Goal: Transaction & Acquisition: Purchase product/service

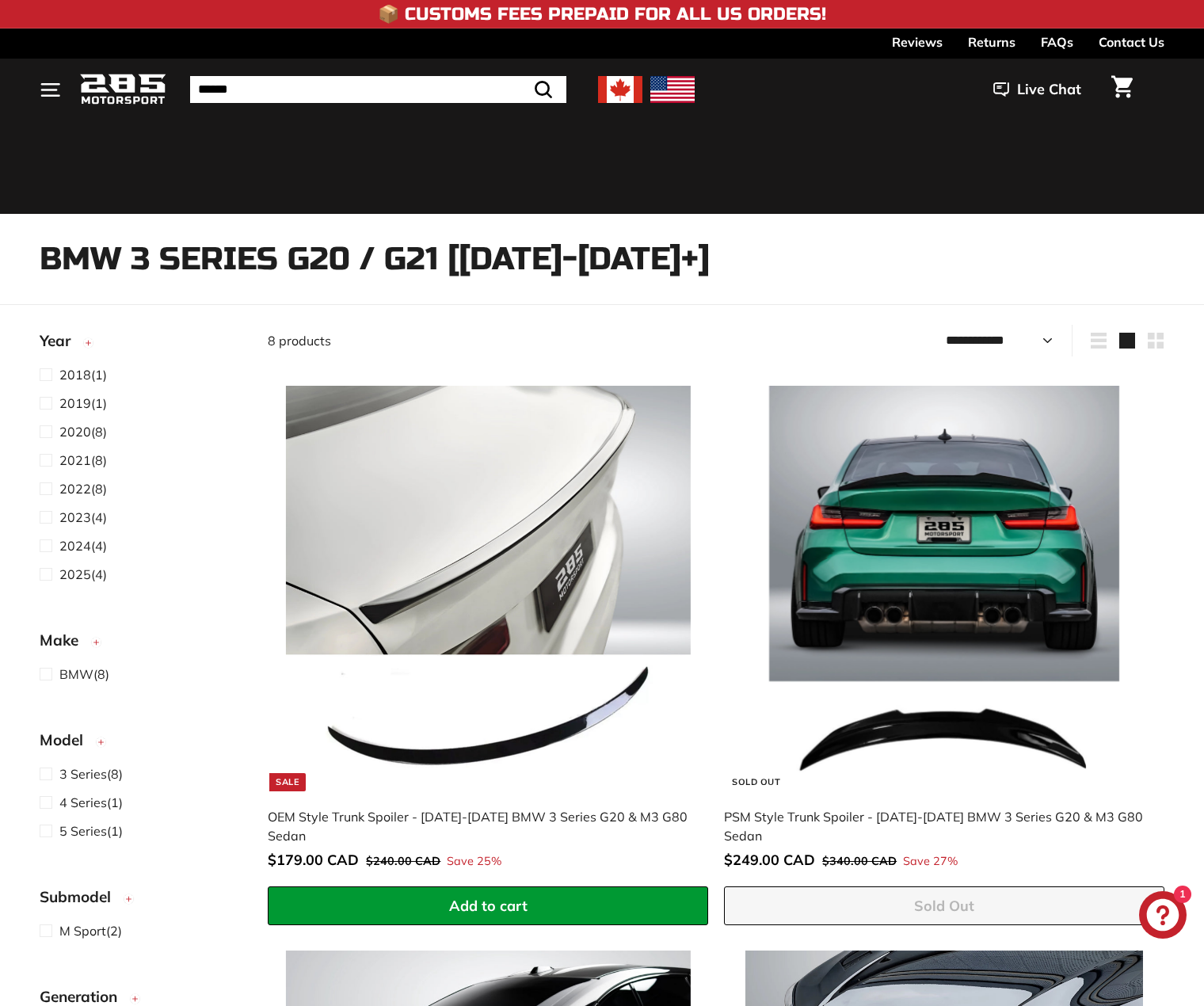
select select "**********"
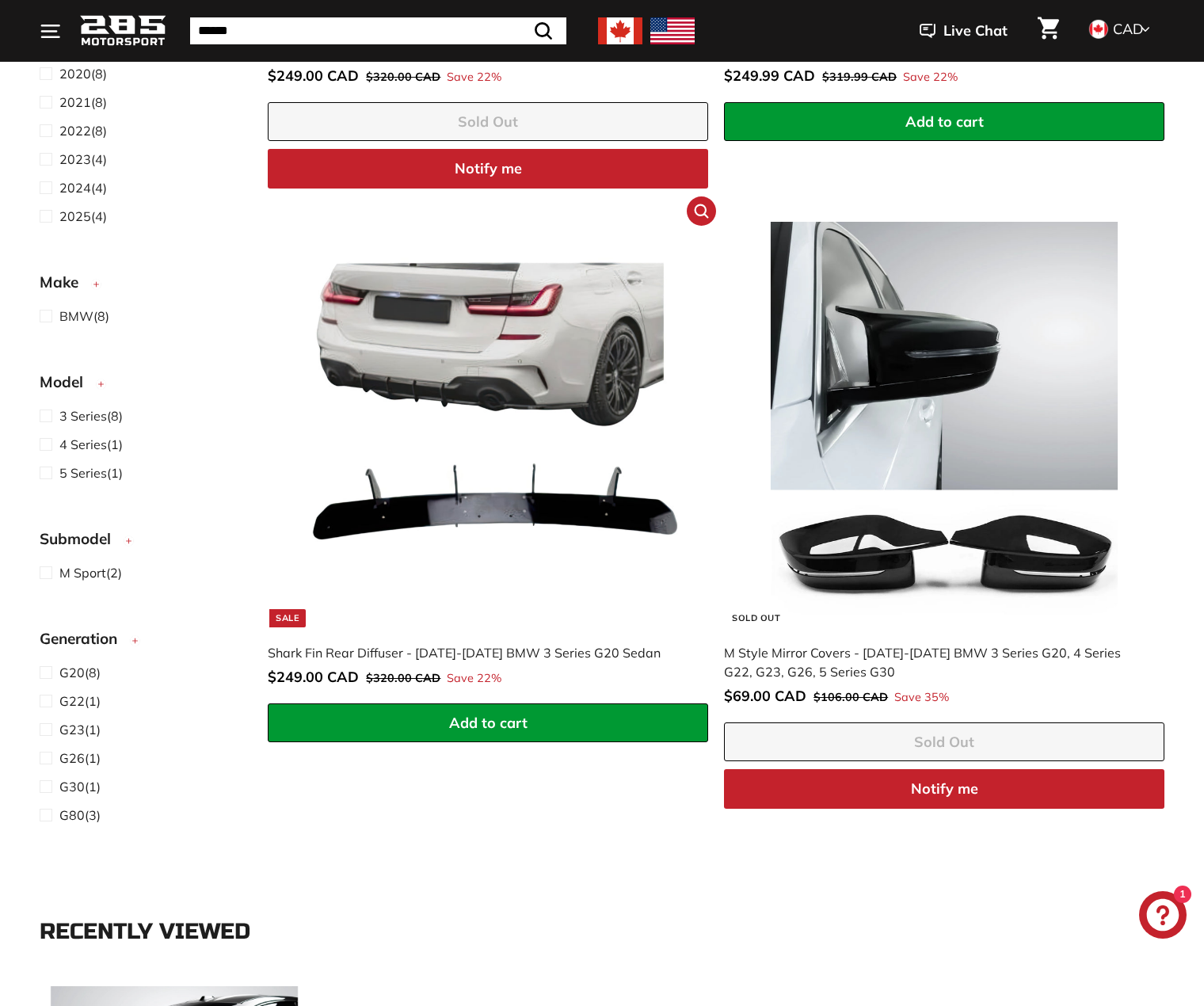
scroll to position [2115, 0]
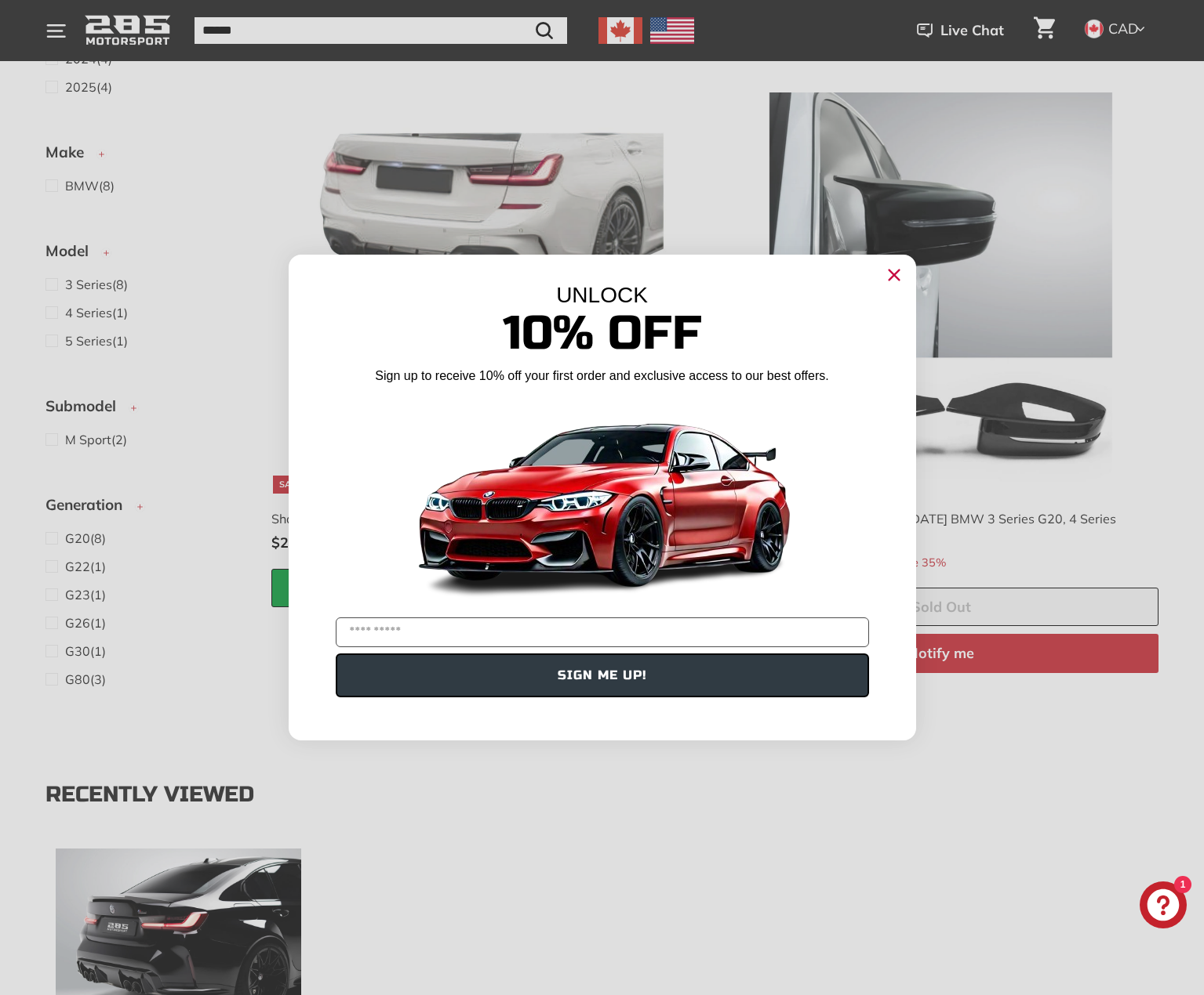
click at [891, 272] on icon "Close dialog" at bounding box center [893, 276] width 10 height 10
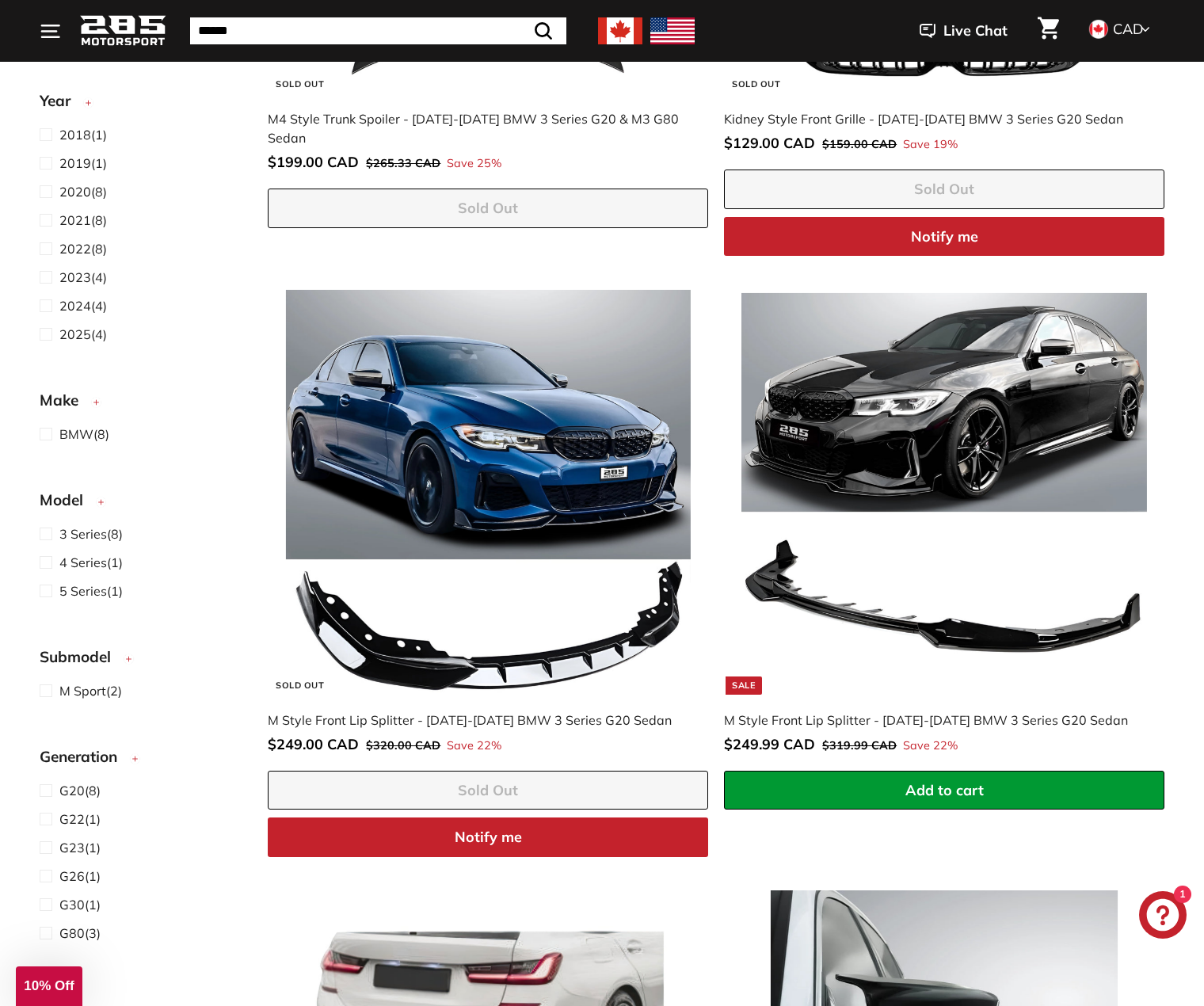
scroll to position [1322, 0]
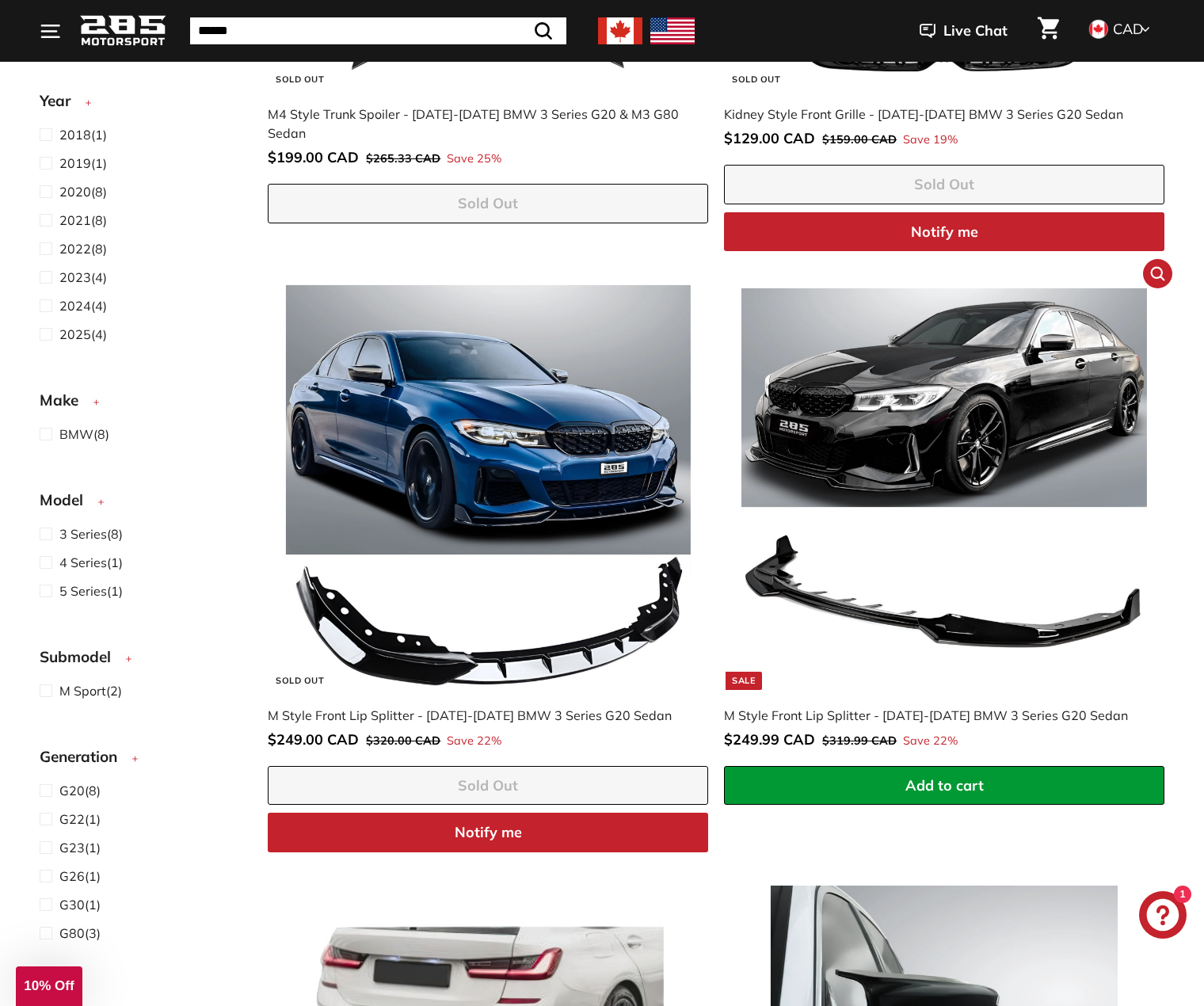
click at [932, 448] on img at bounding box center [943, 487] width 404 height 405
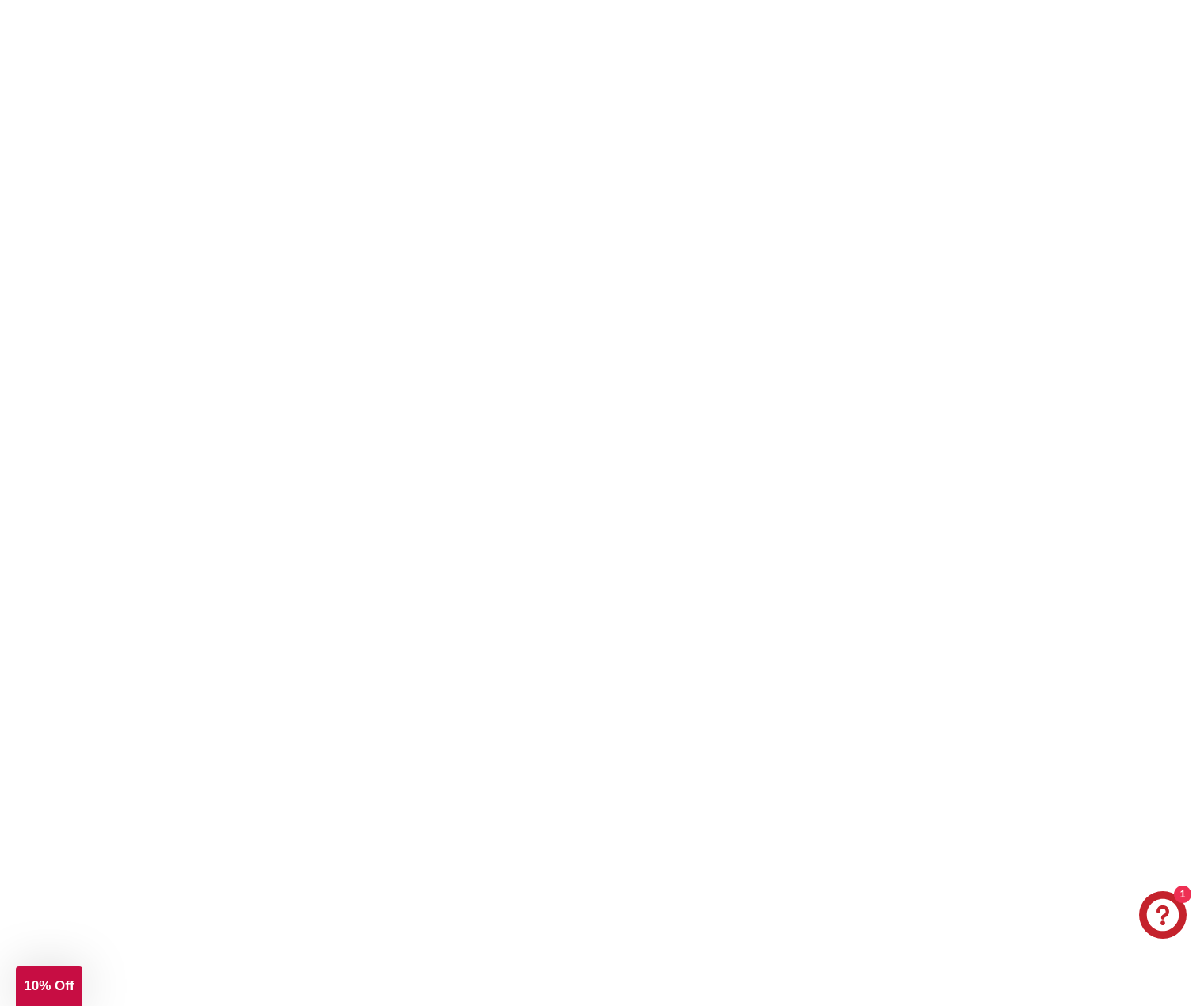
select select "**********"
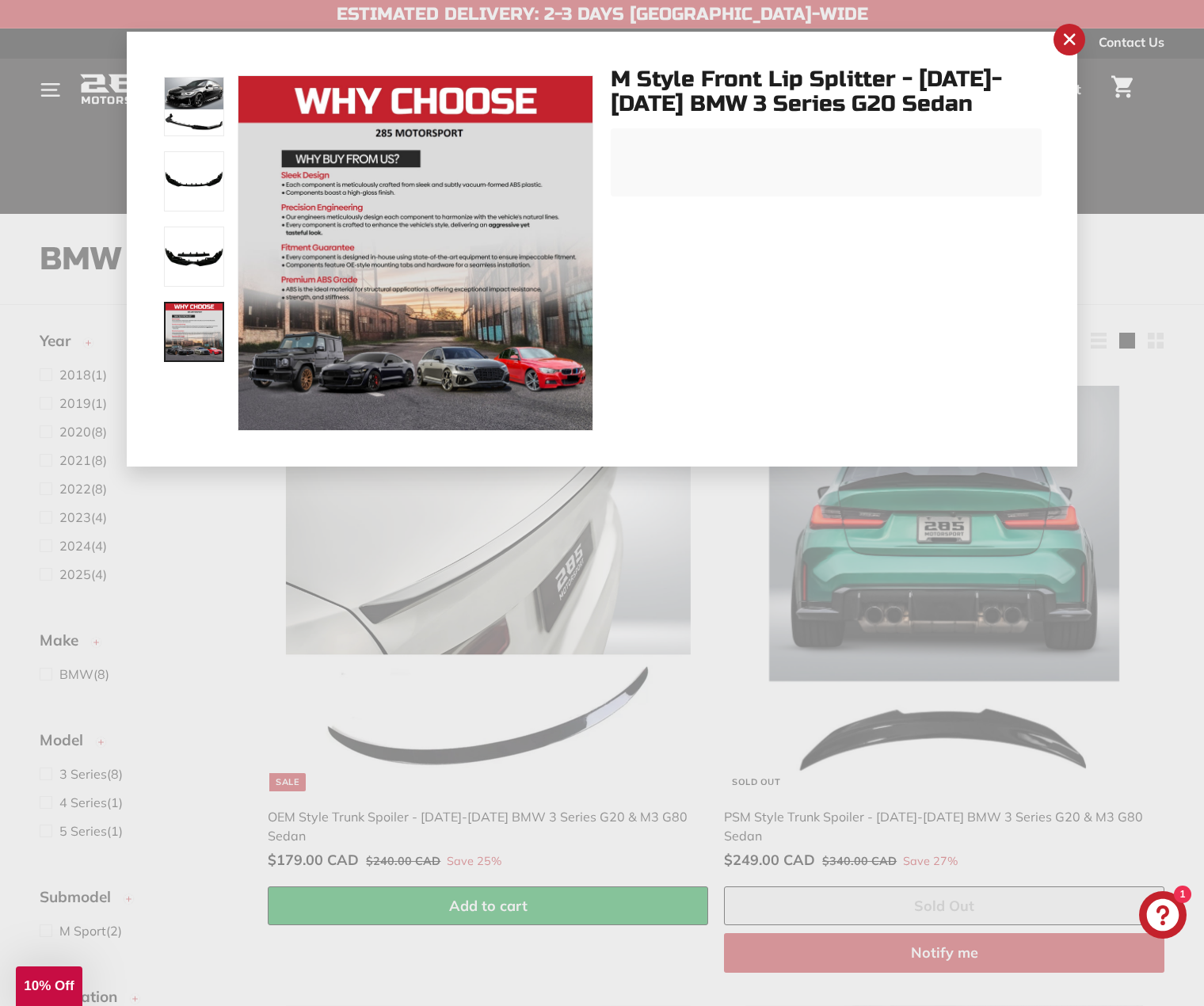
select select "**********"
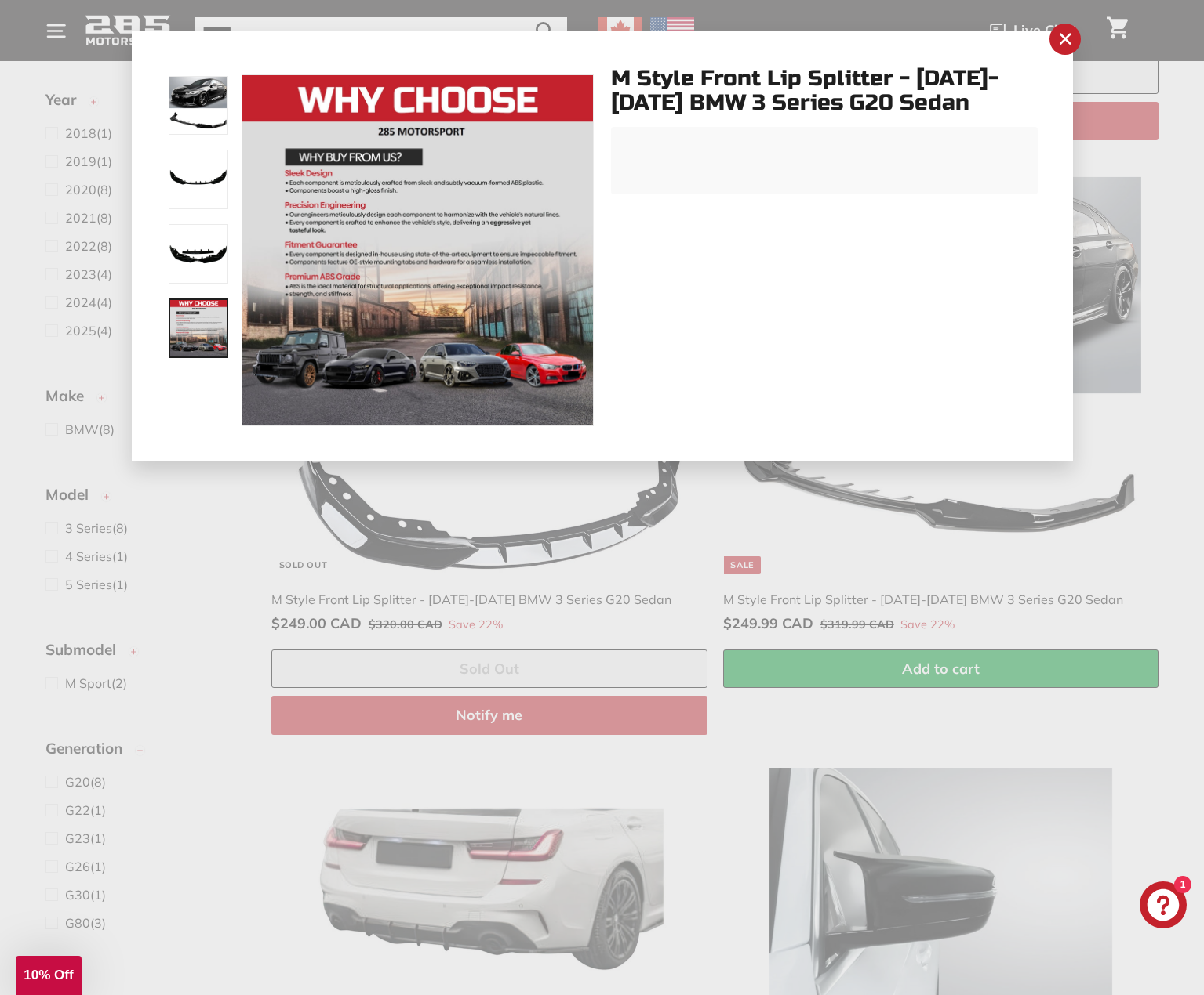
click at [331, 216] on button ".cls-1{fill:none;stroke:#000;stroke-miterlimit:10;stroke-width:2px}" at bounding box center [417, 250] width 350 height 350
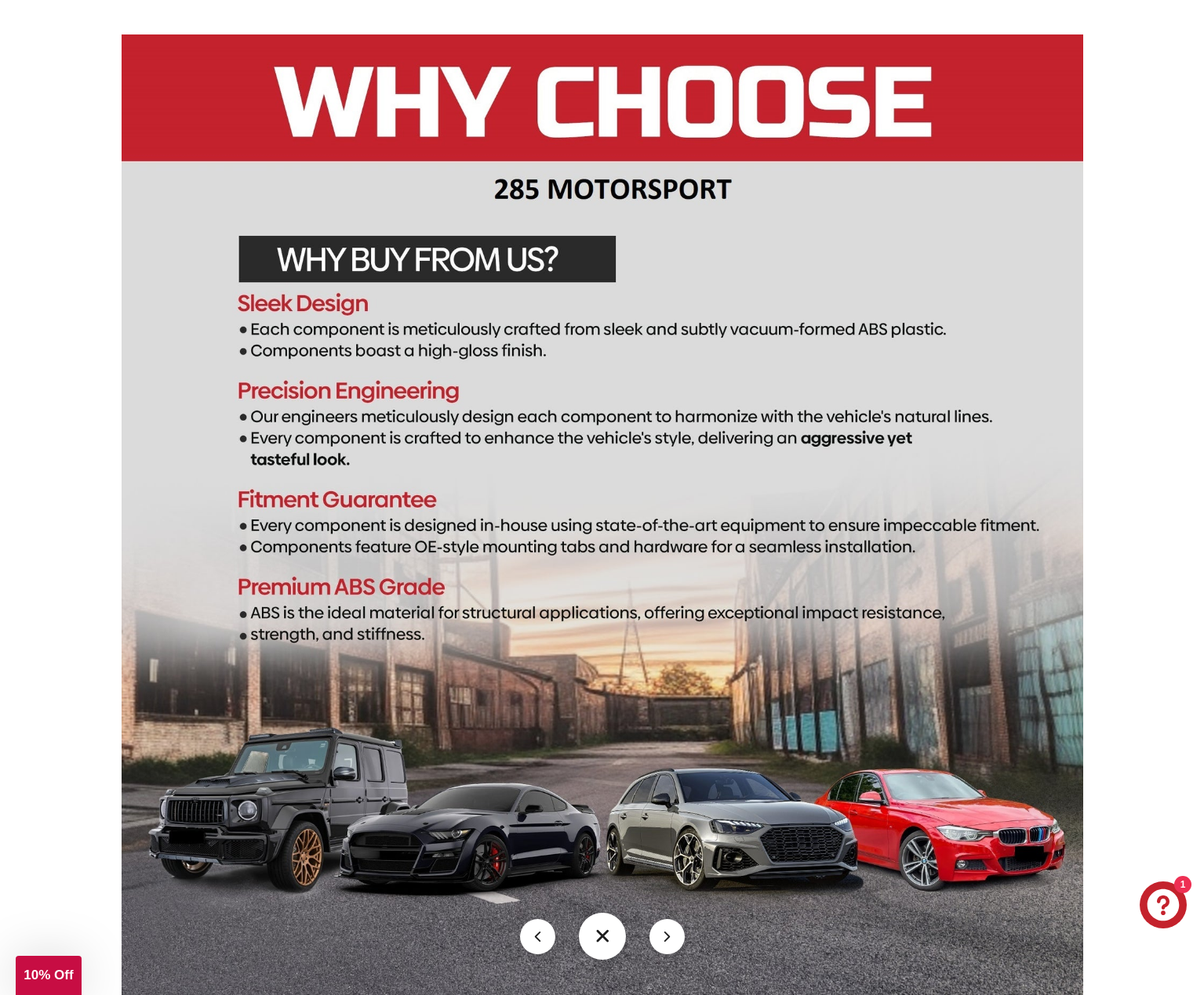
click at [668, 935] on button at bounding box center [667, 937] width 35 height 35
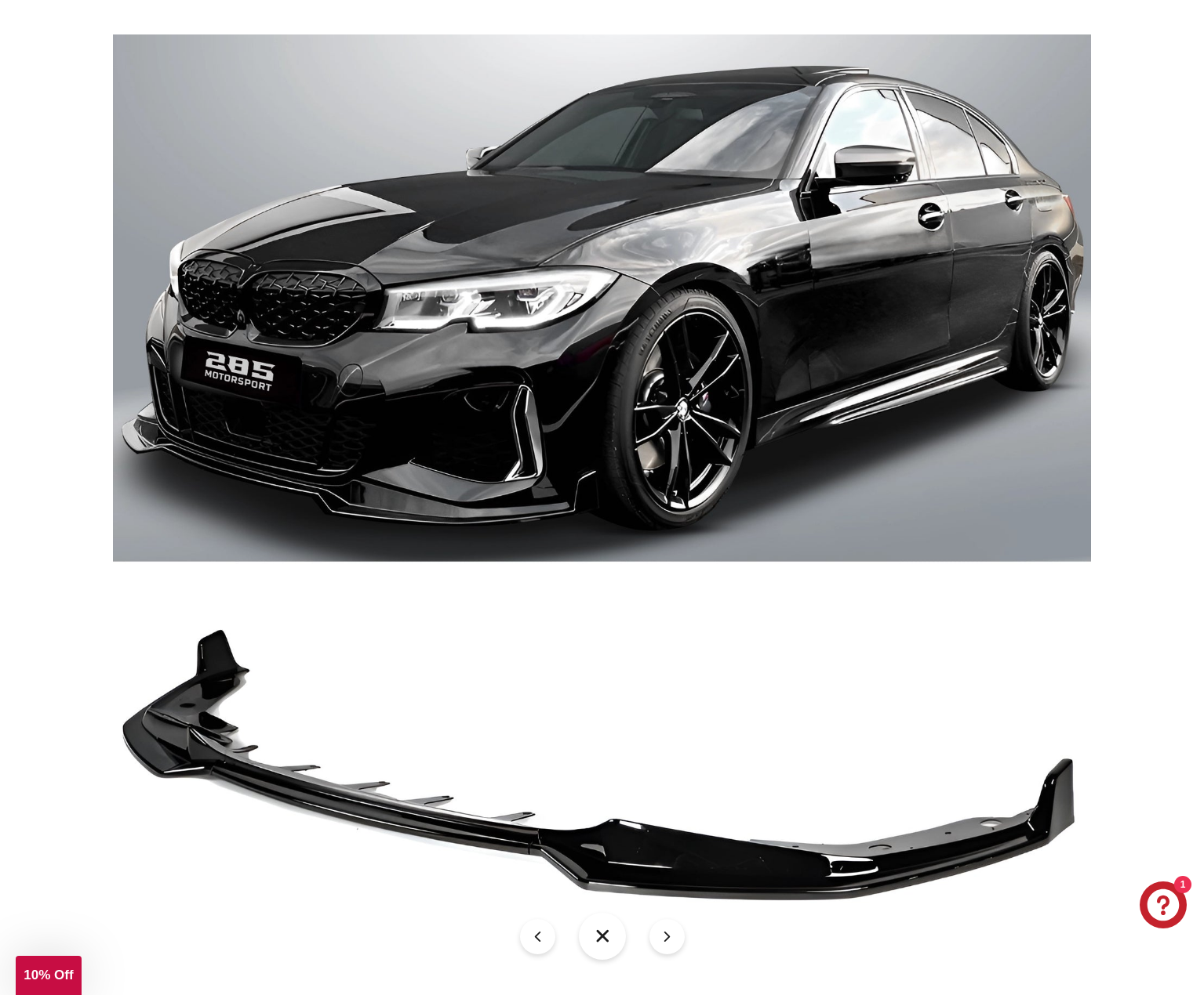
click at [668, 935] on button at bounding box center [667, 937] width 35 height 35
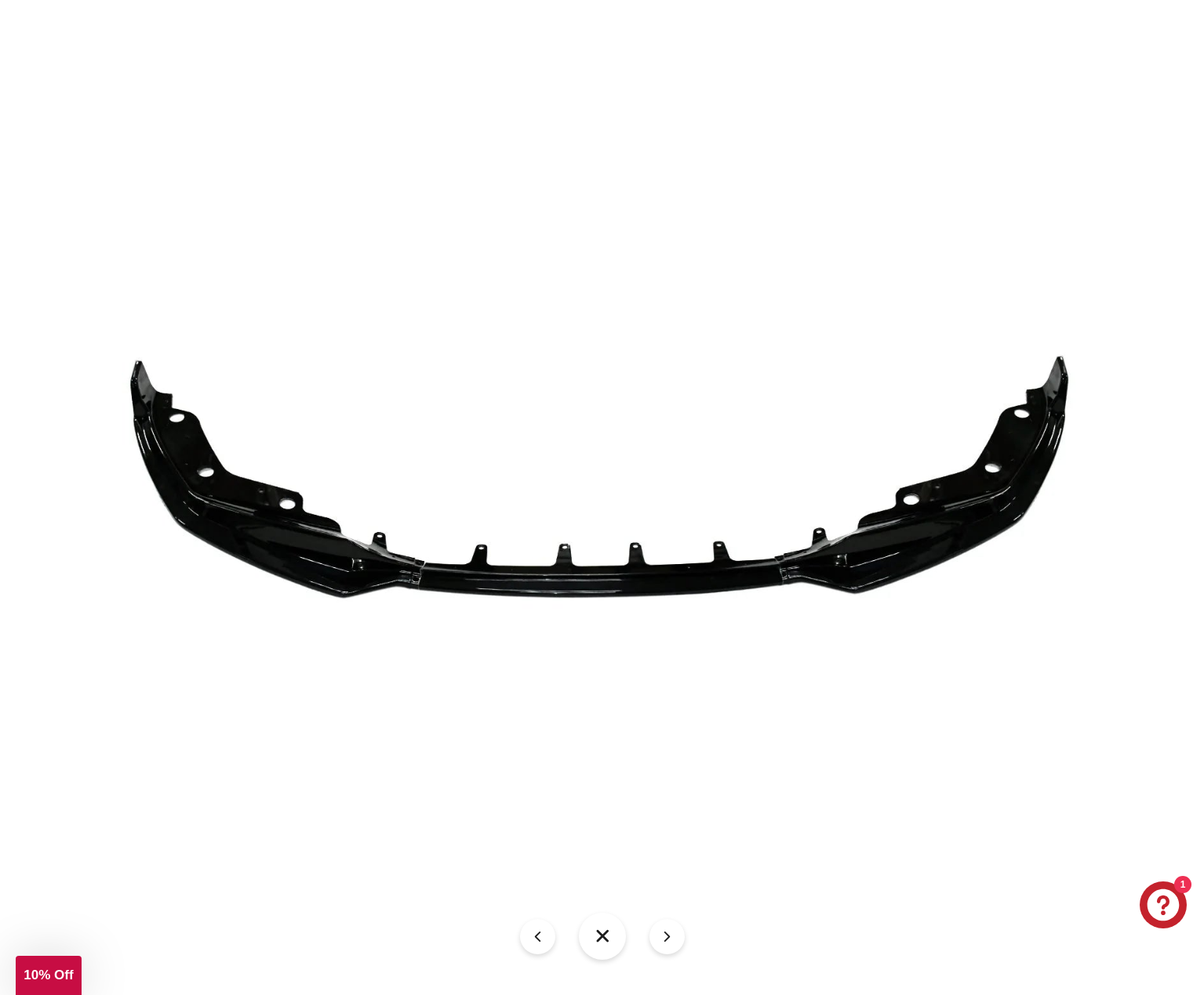
click at [668, 935] on button at bounding box center [667, 937] width 35 height 35
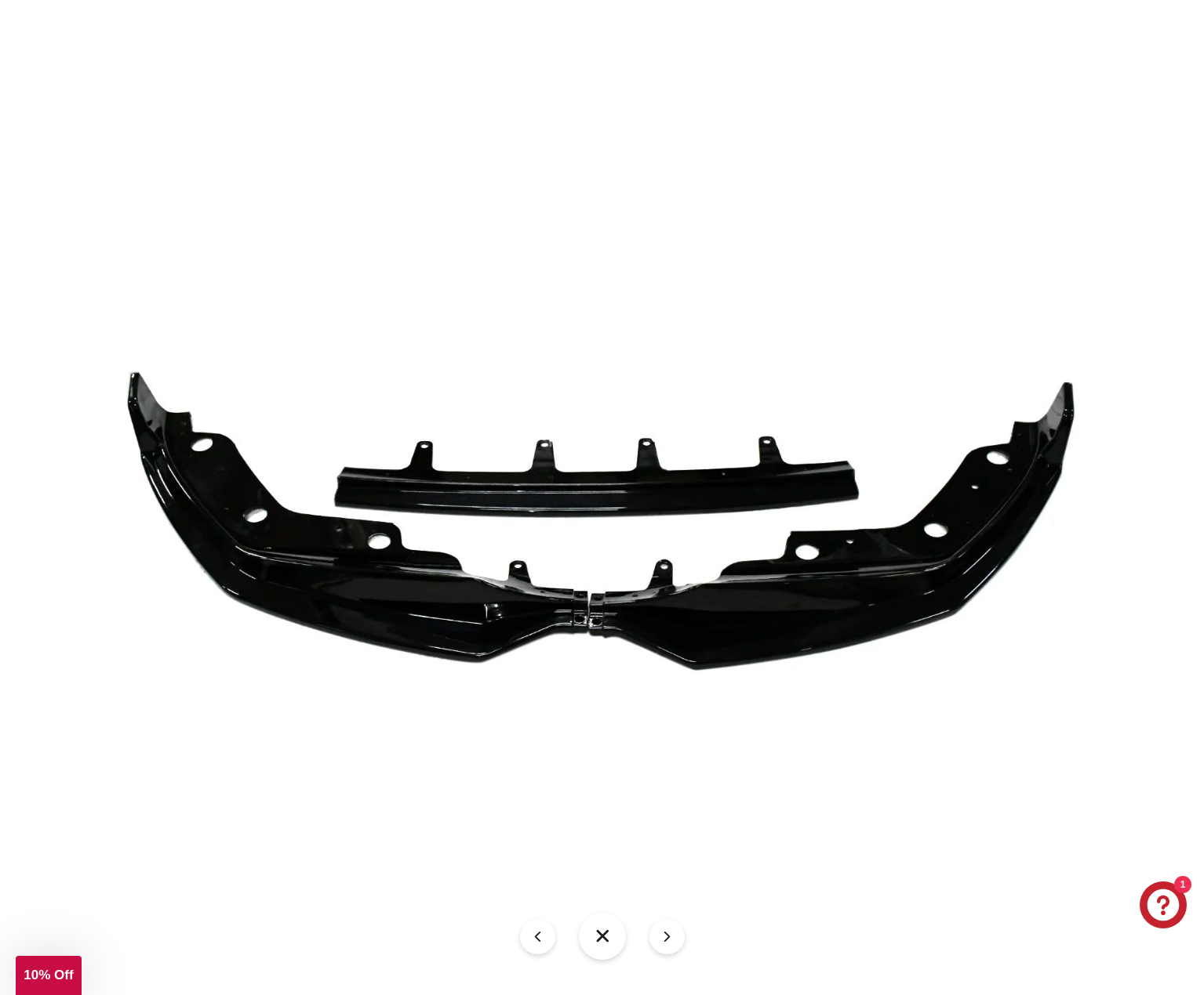
click at [668, 935] on button at bounding box center [667, 937] width 35 height 35
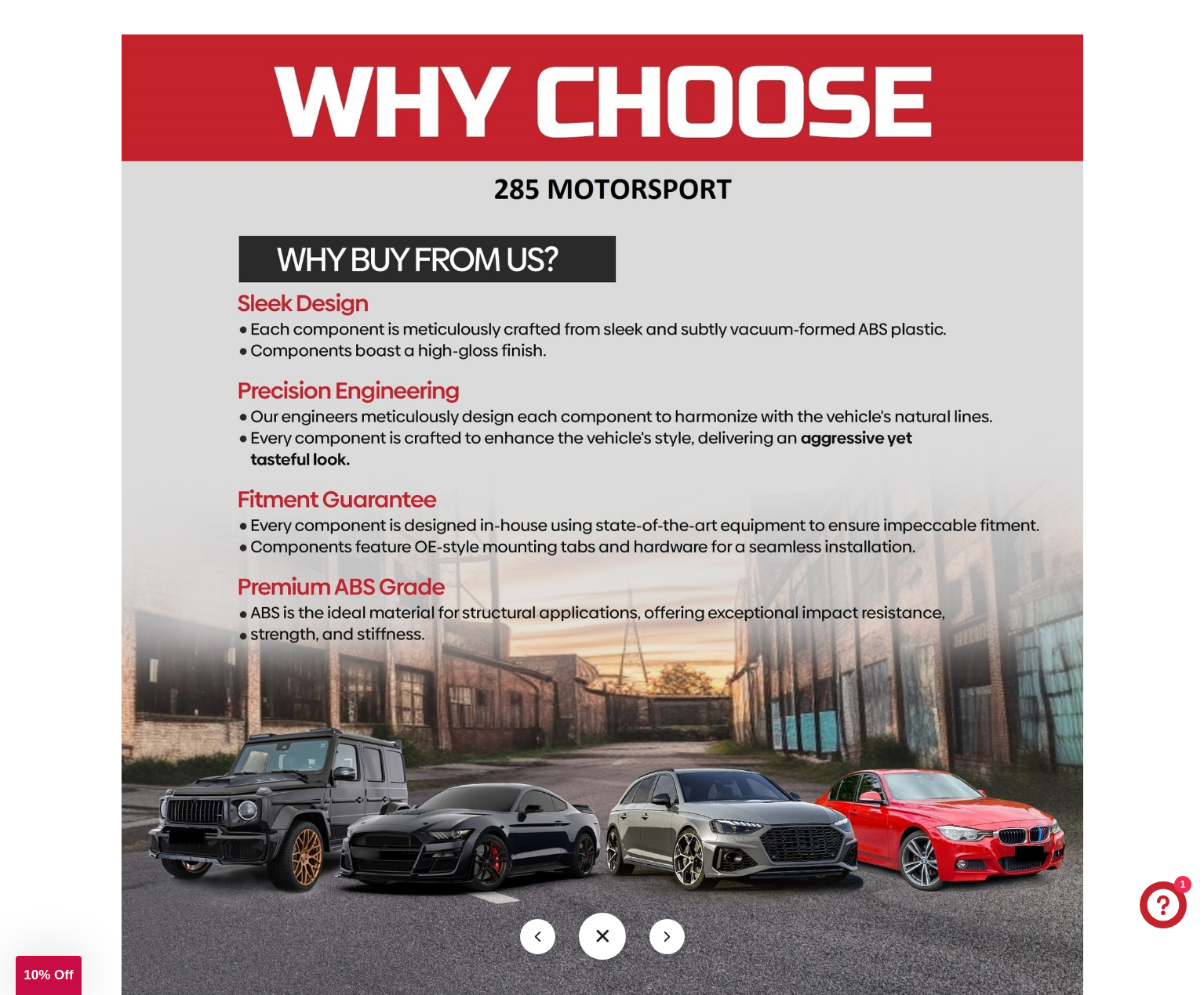
click at [668, 935] on button at bounding box center [667, 937] width 35 height 35
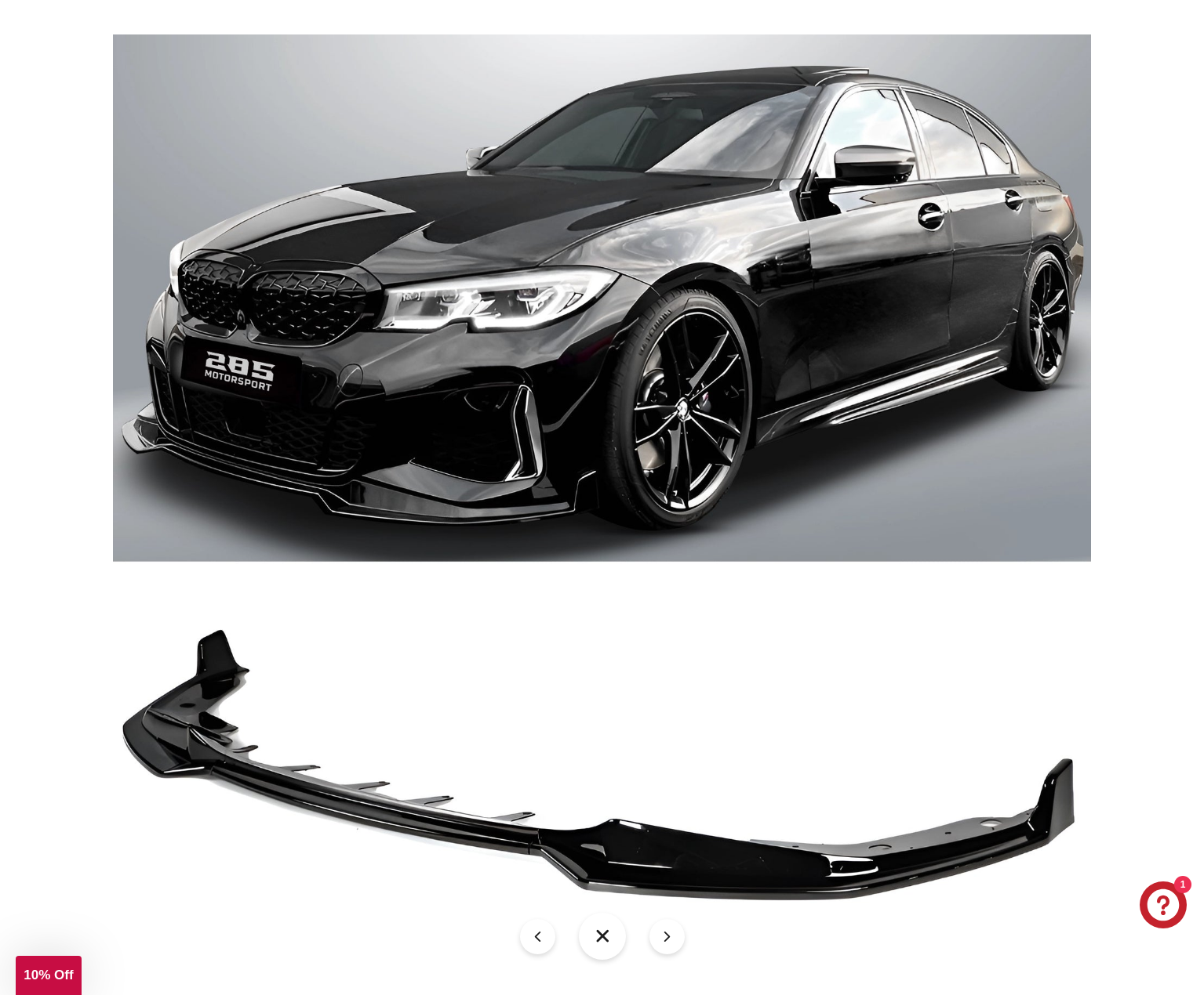
click at [668, 935] on button at bounding box center [667, 937] width 35 height 35
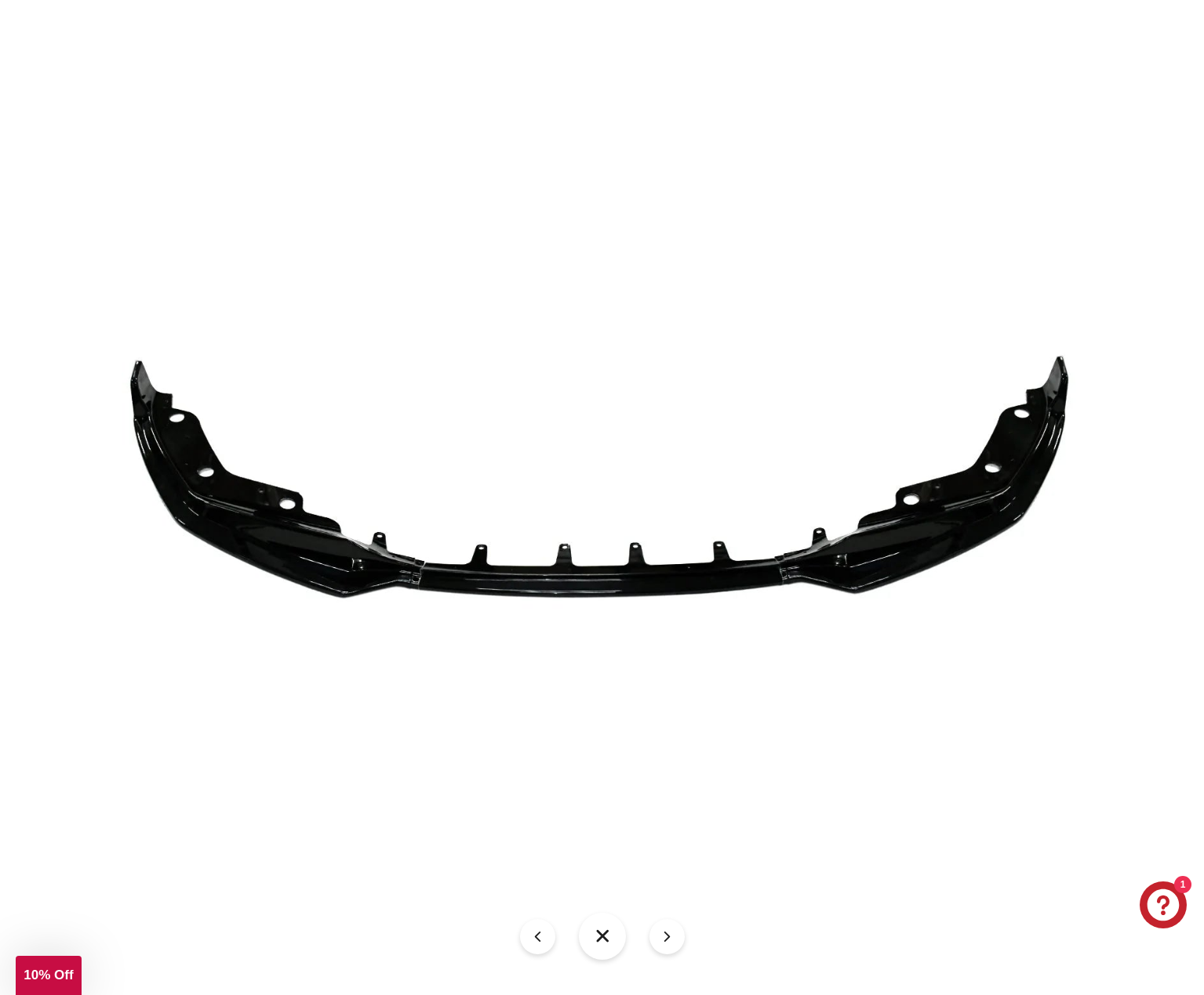
click at [668, 935] on button at bounding box center [667, 937] width 35 height 35
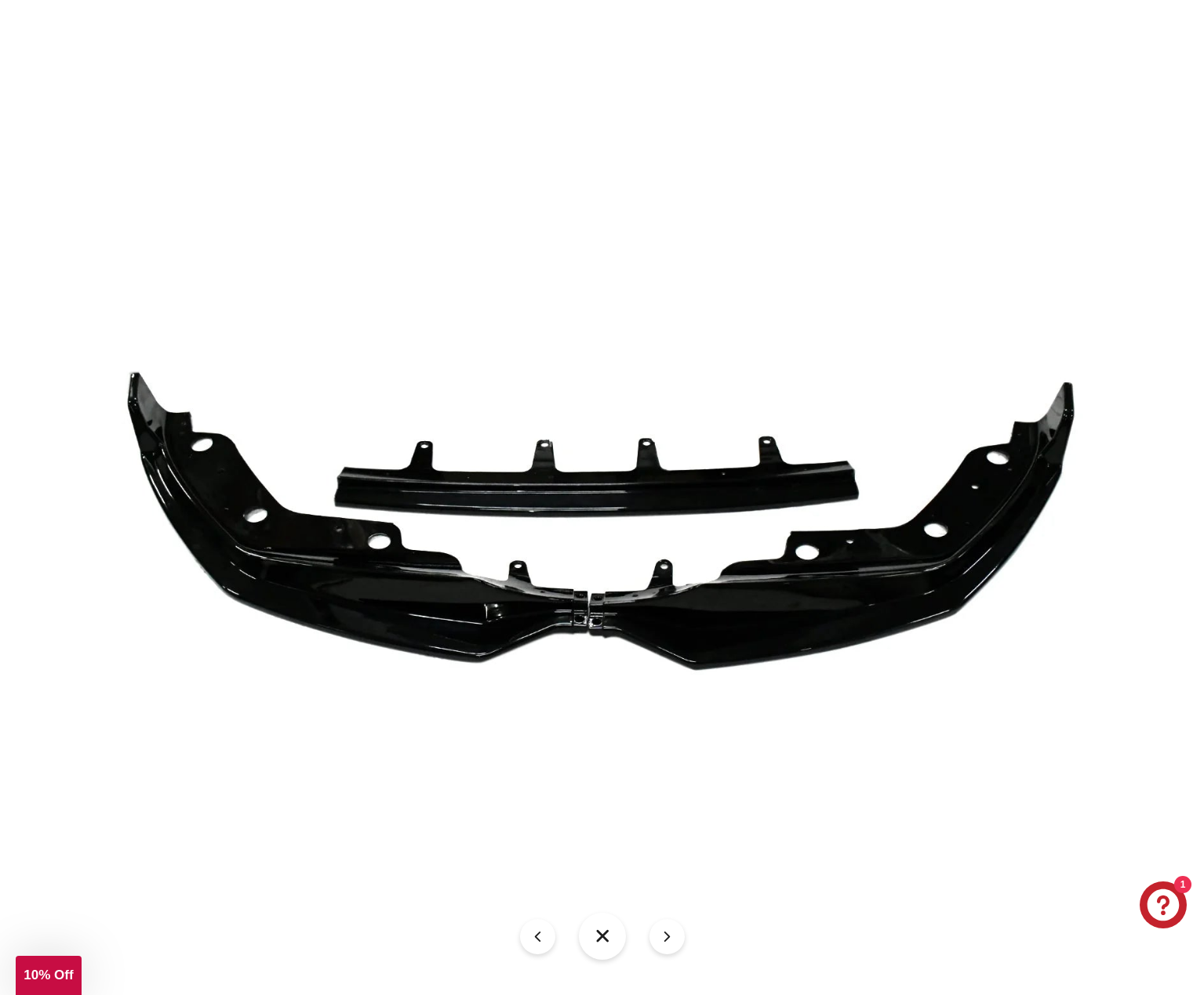
click at [668, 935] on button at bounding box center [667, 937] width 35 height 35
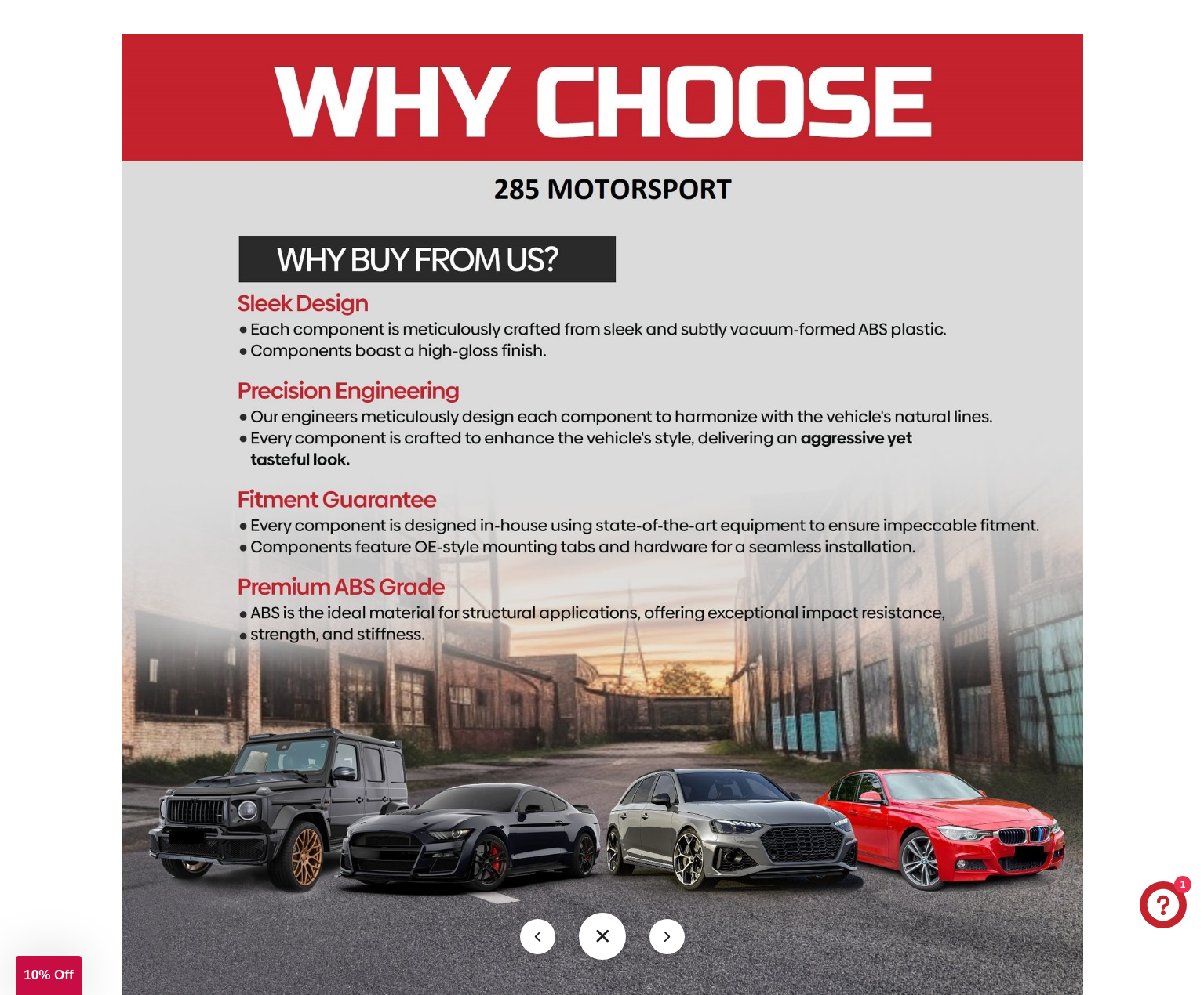
click at [668, 935] on button at bounding box center [667, 937] width 35 height 35
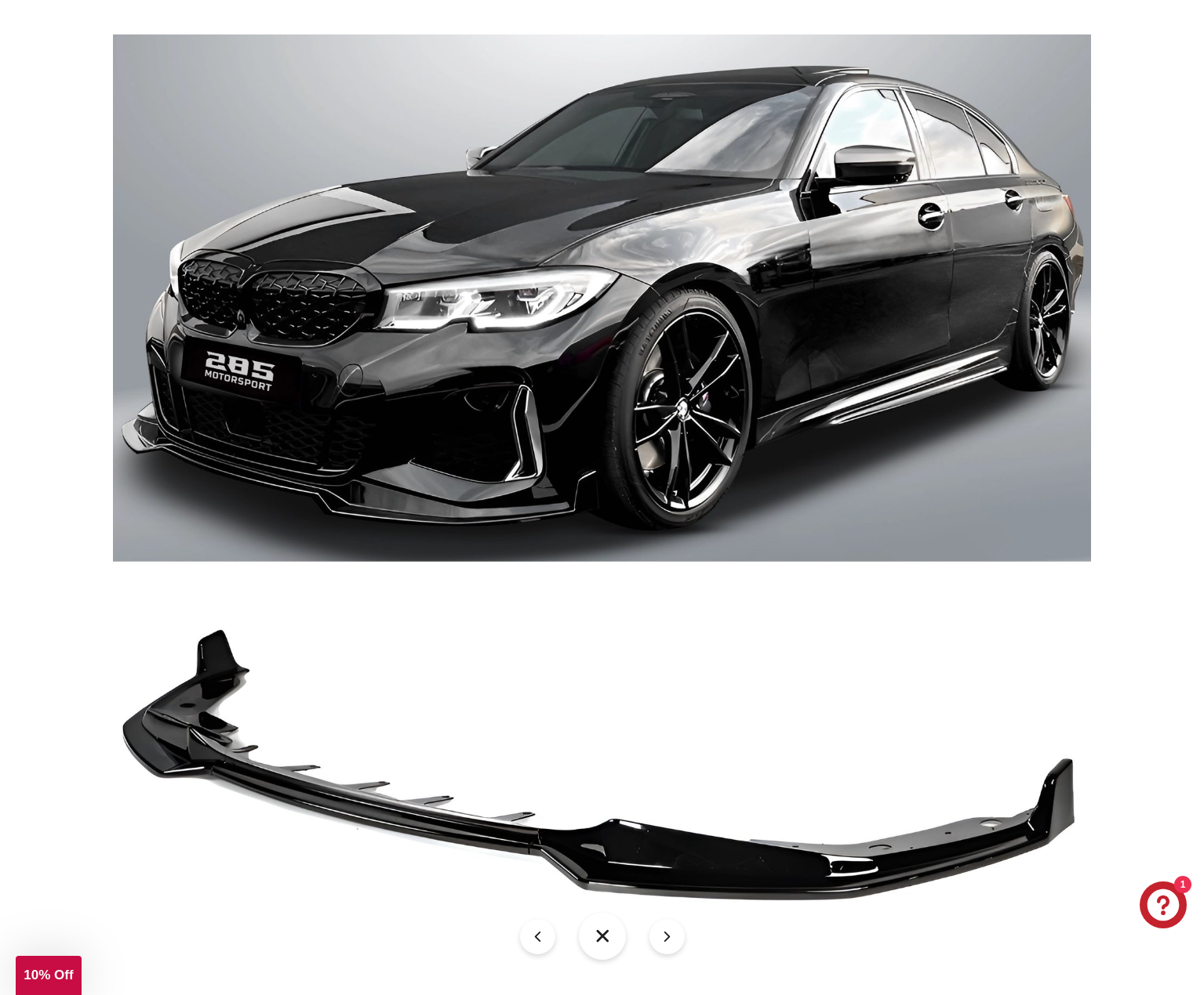
click at [668, 935] on button at bounding box center [667, 937] width 35 height 35
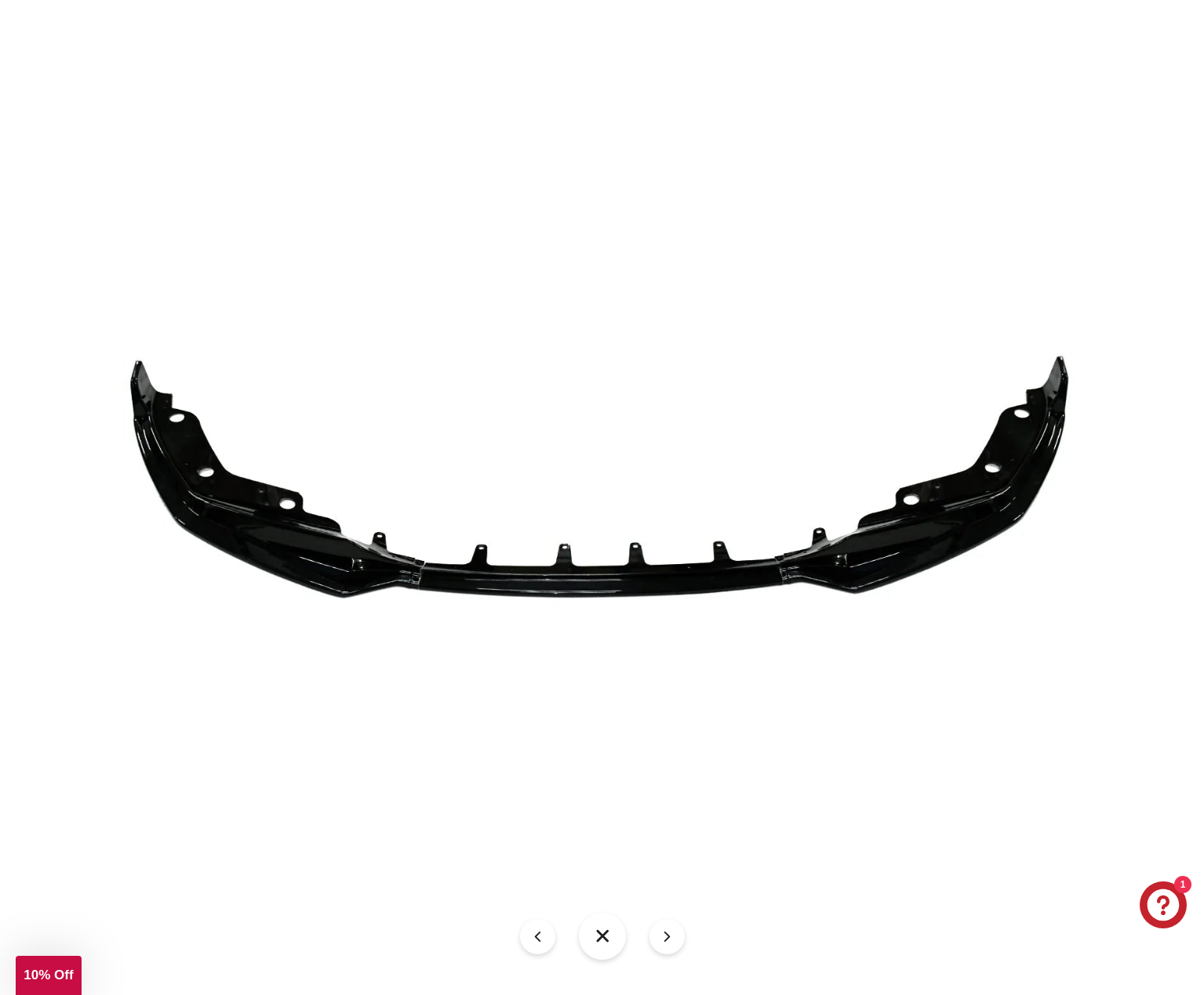
click at [668, 935] on button at bounding box center [667, 937] width 35 height 35
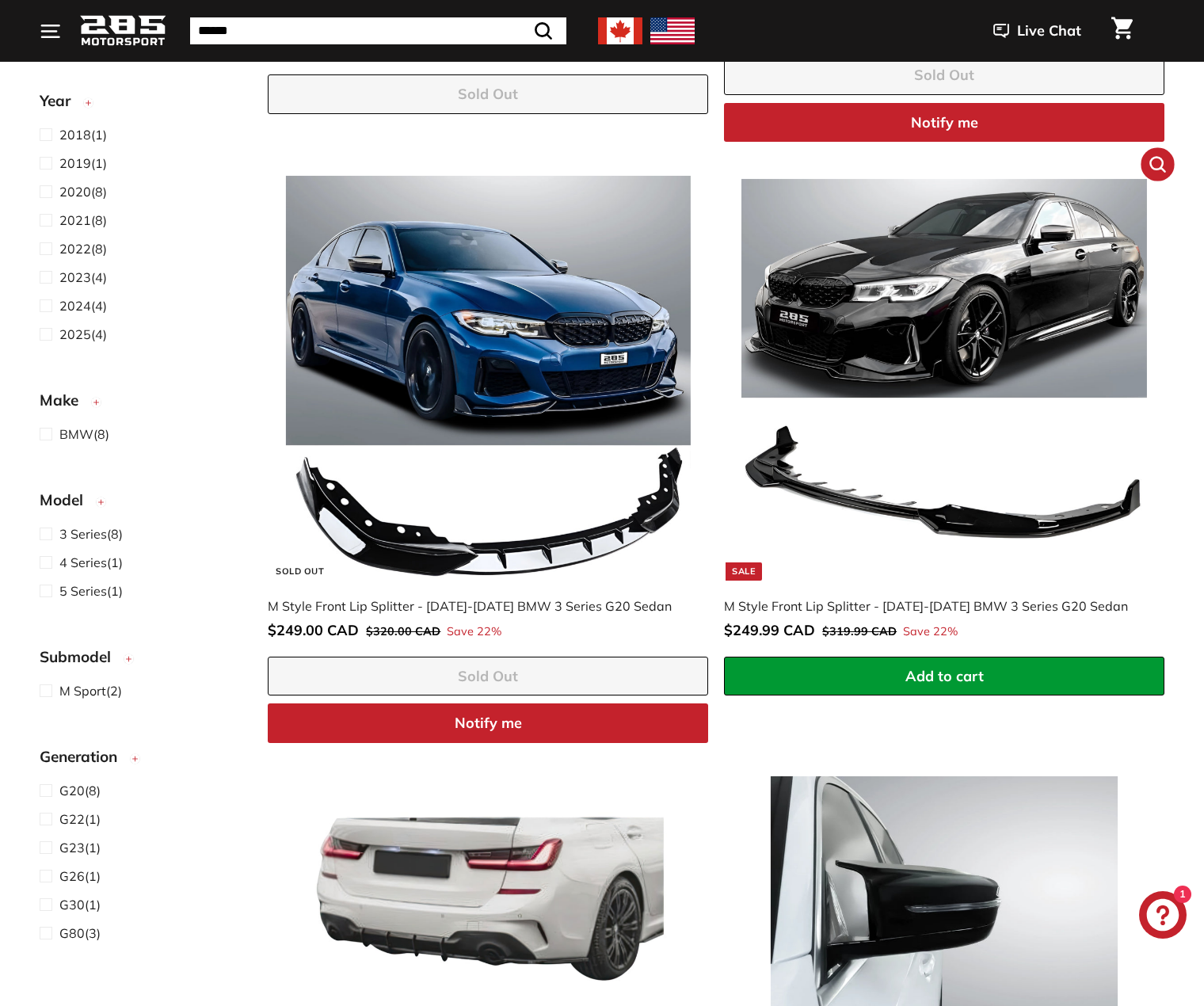
click at [1151, 158] on icon ".cls-1{fill:none;stroke:#000;stroke-miterlimit:10;stroke-width:2px}" at bounding box center [1157, 165] width 21 height 21
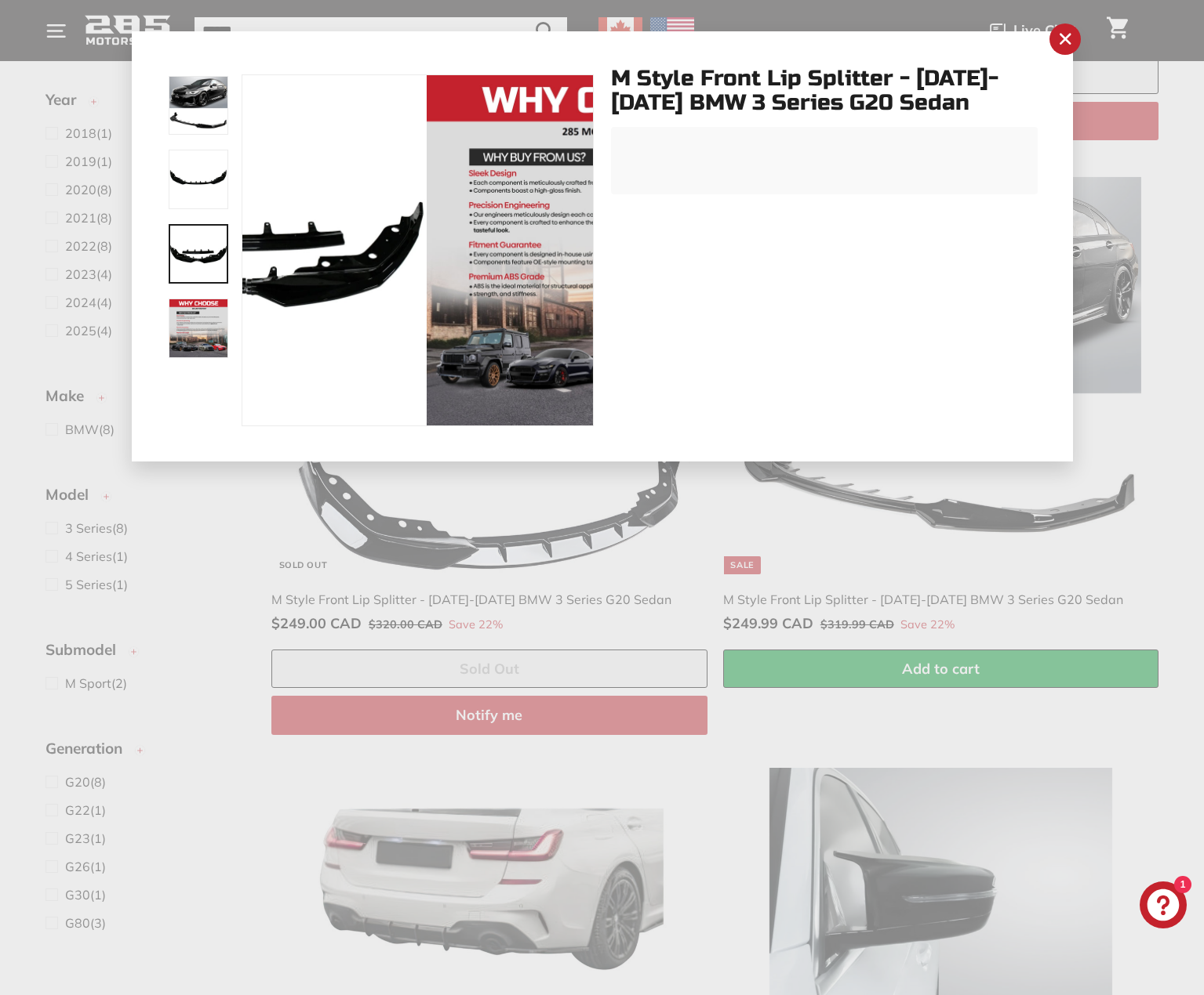
click at [200, 259] on img at bounding box center [198, 254] width 60 height 60
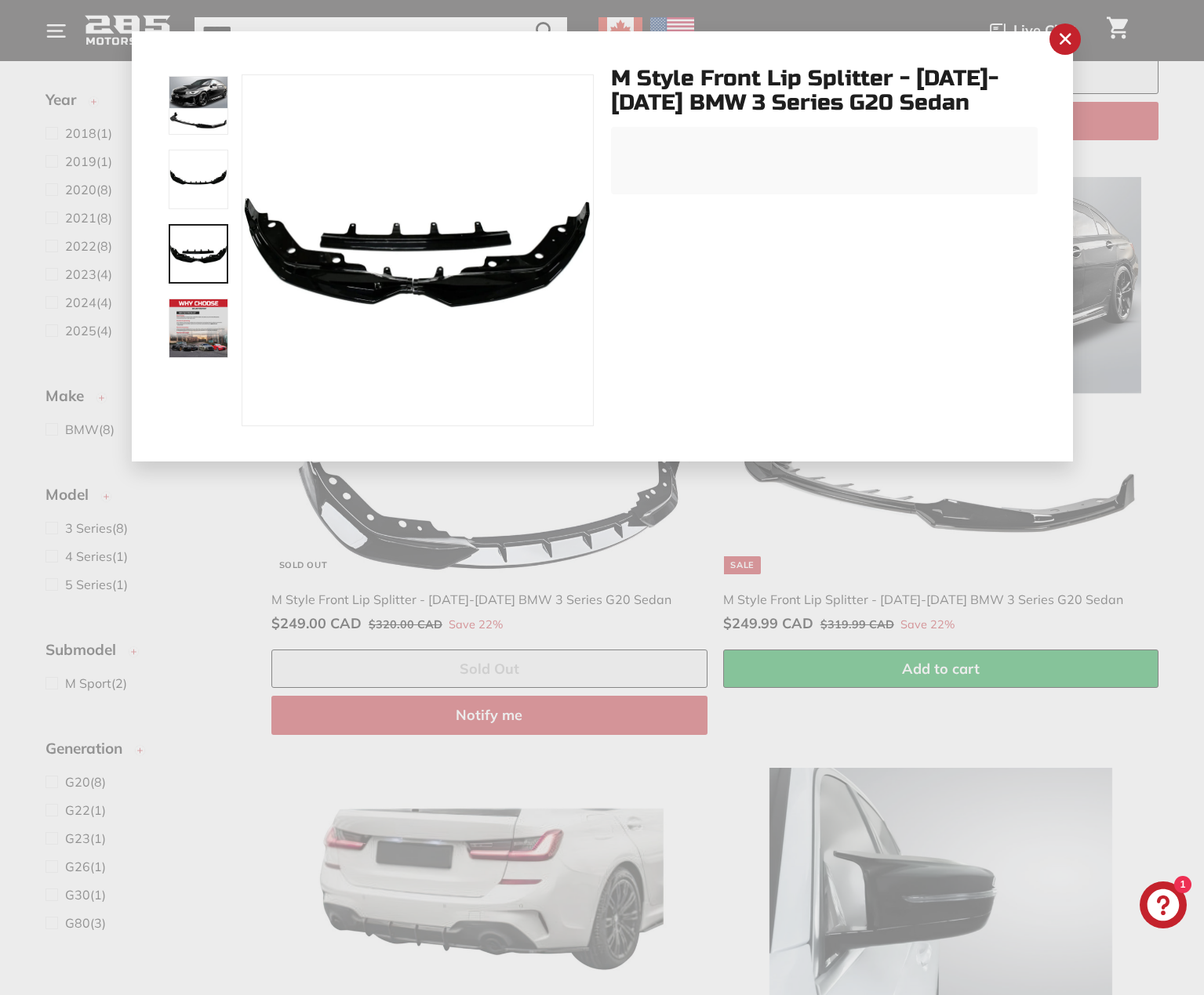
click at [211, 325] on img at bounding box center [198, 329] width 60 height 60
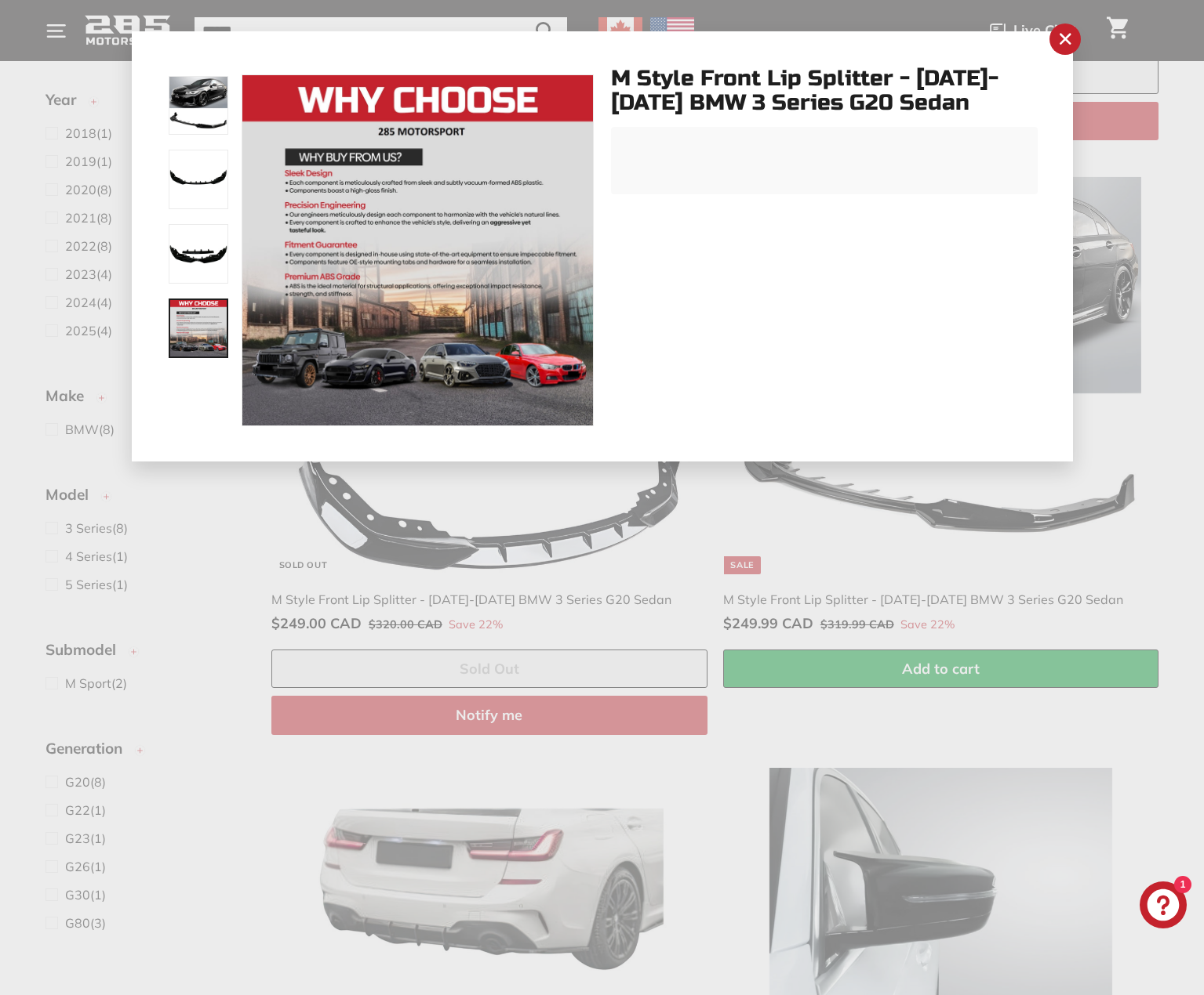
click at [205, 266] on img at bounding box center [198, 254] width 60 height 60
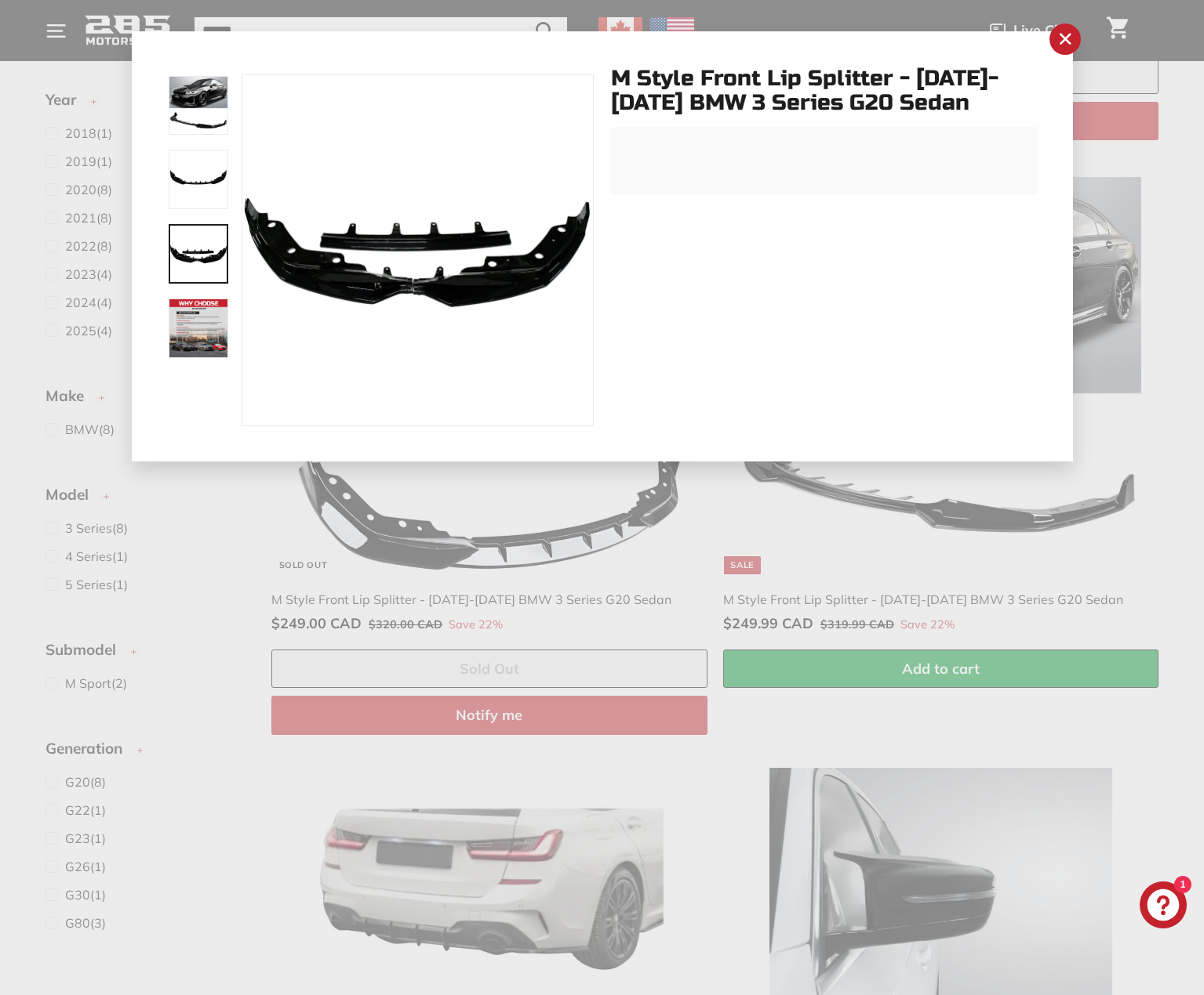
click at [211, 174] on img at bounding box center [198, 180] width 60 height 60
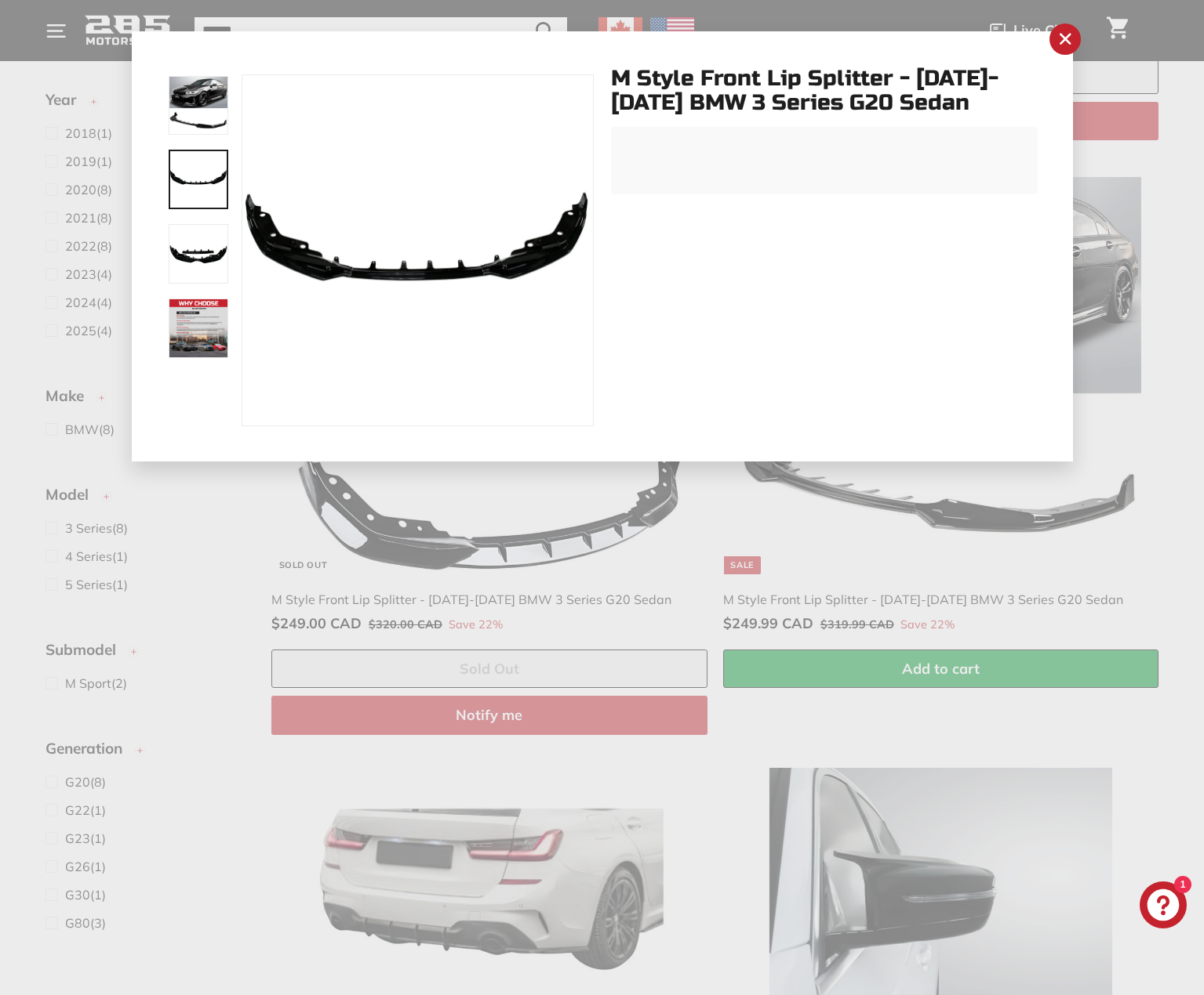
click at [440, 276] on button ".cls-1{fill:none;stroke:#000;stroke-miterlimit:10;stroke-width:2px}" at bounding box center [417, 250] width 350 height 350
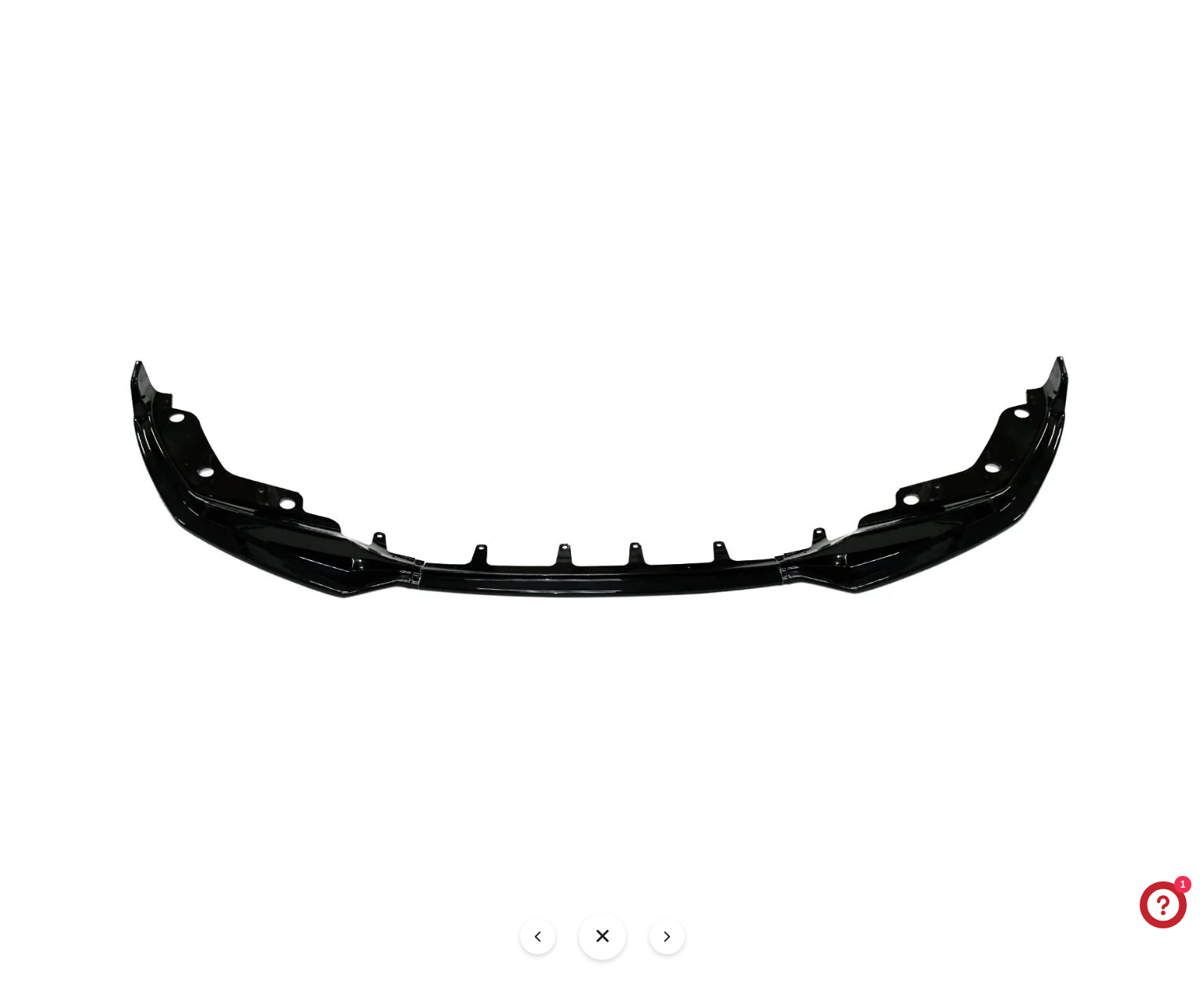
click at [517, 571] on img at bounding box center [602, 515] width 961 height 961
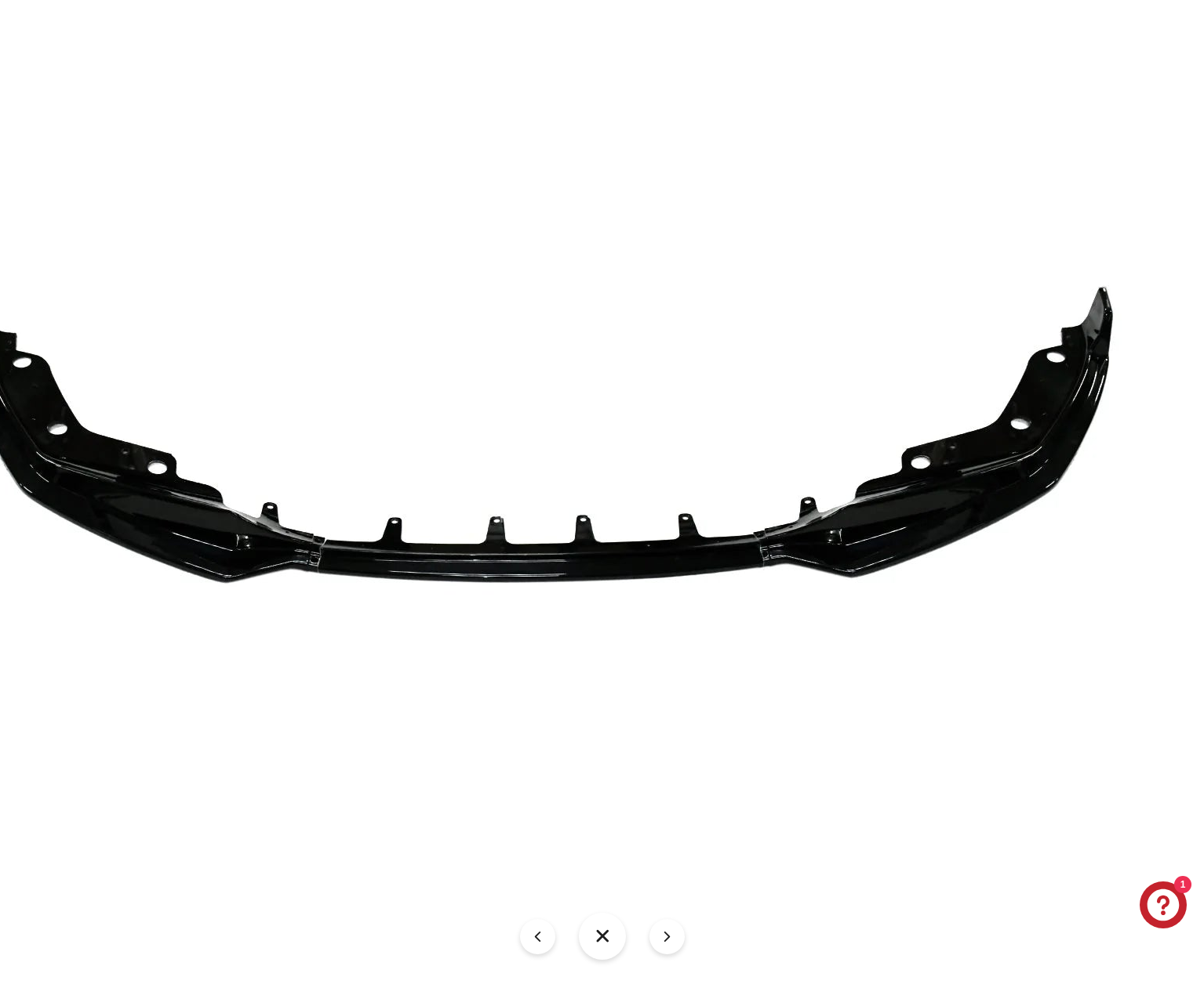
click at [780, 531] on img at bounding box center [542, 480] width 1176 height 1176
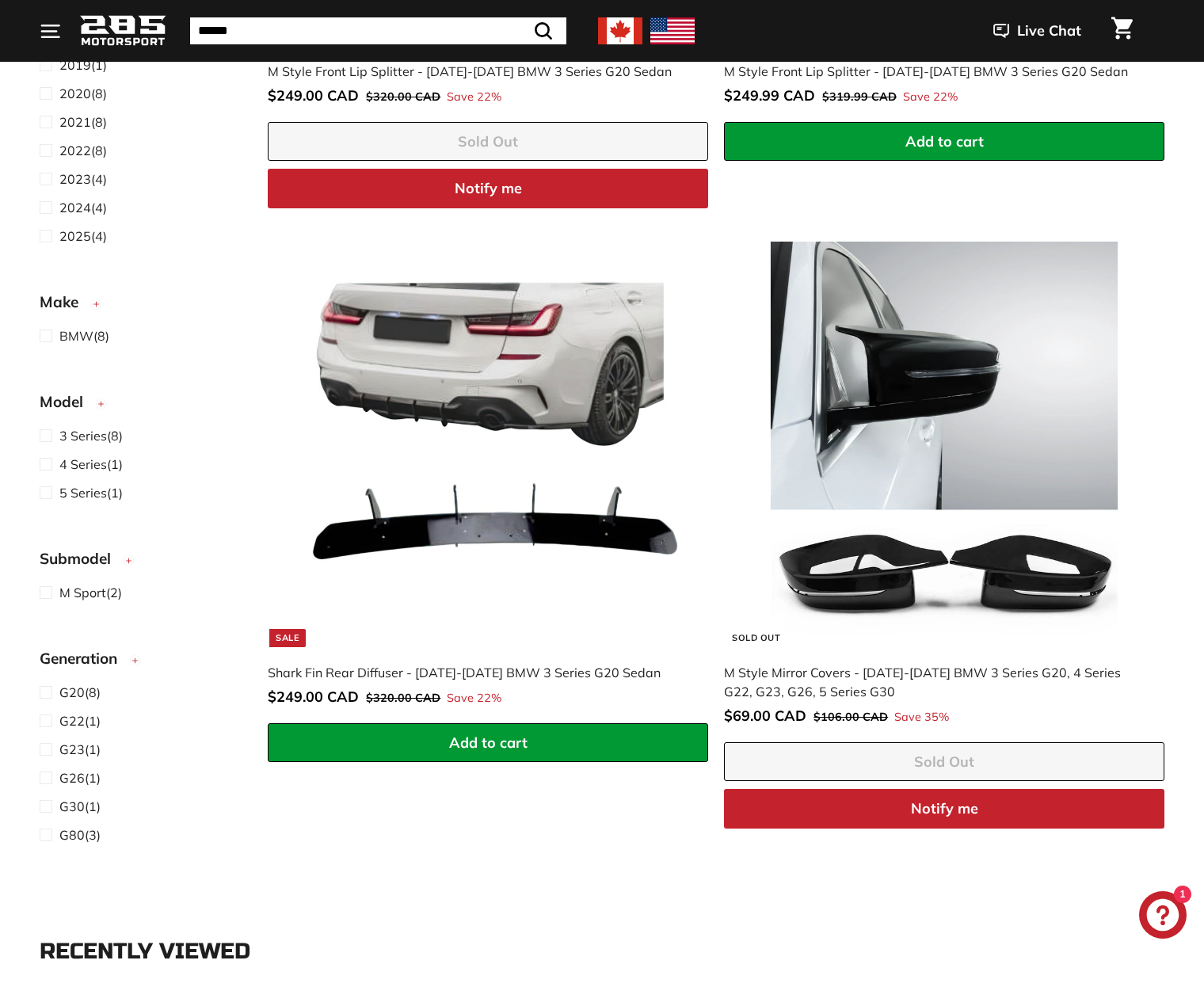
scroll to position [2312, 0]
